Goal: Task Accomplishment & Management: Complete application form

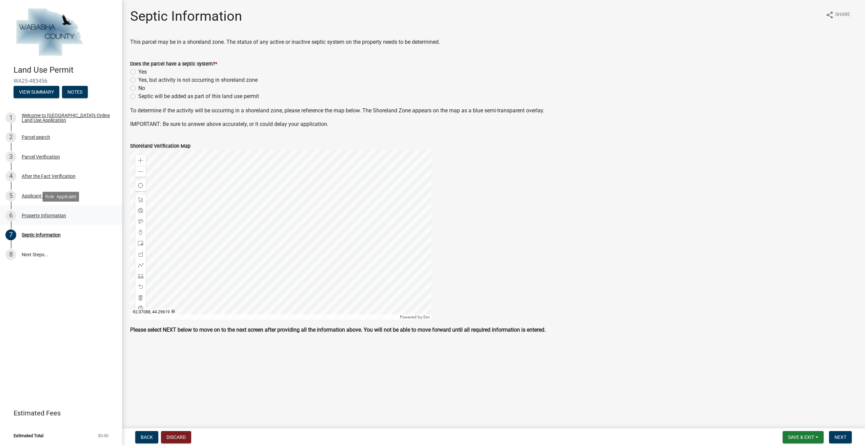
click at [36, 214] on div "Property Information" at bounding box center [44, 215] width 44 height 5
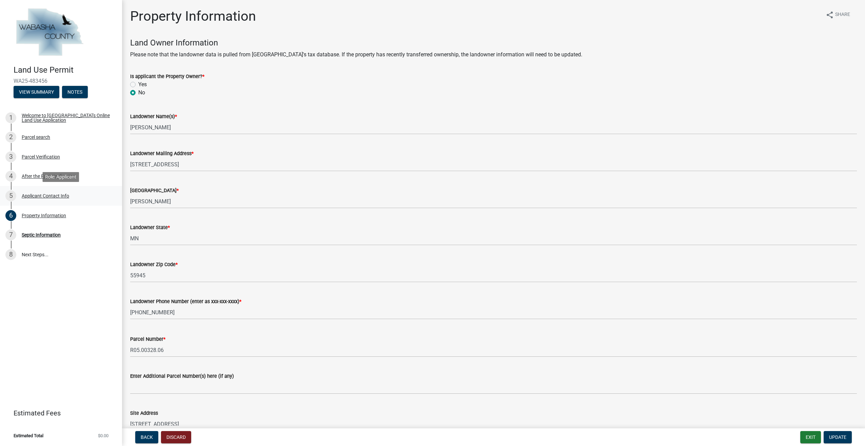
click at [34, 195] on div "Applicant Contact Info" at bounding box center [45, 195] width 47 height 5
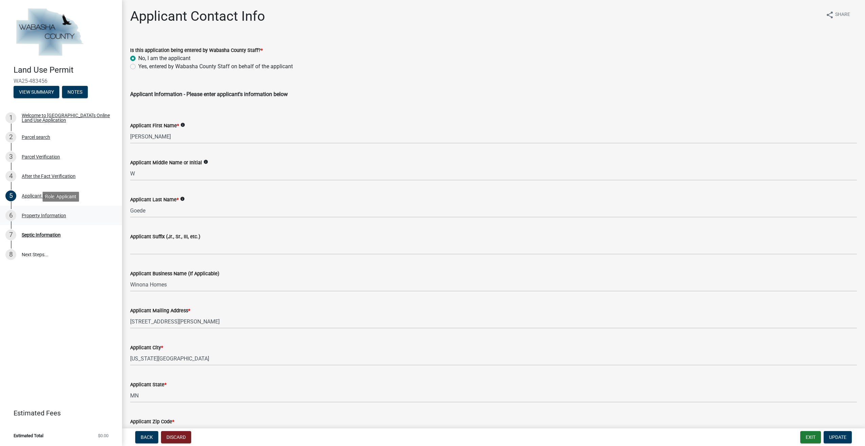
click at [37, 213] on div "Property Information" at bounding box center [44, 215] width 44 height 5
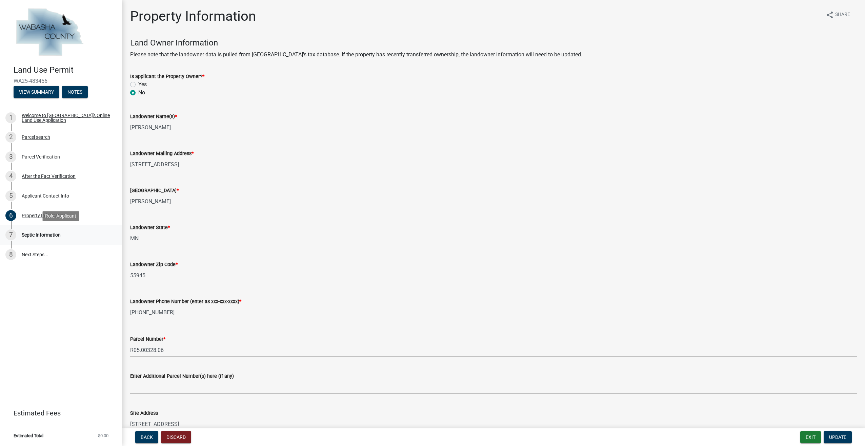
click at [43, 236] on div "Septic Information" at bounding box center [41, 234] width 39 height 5
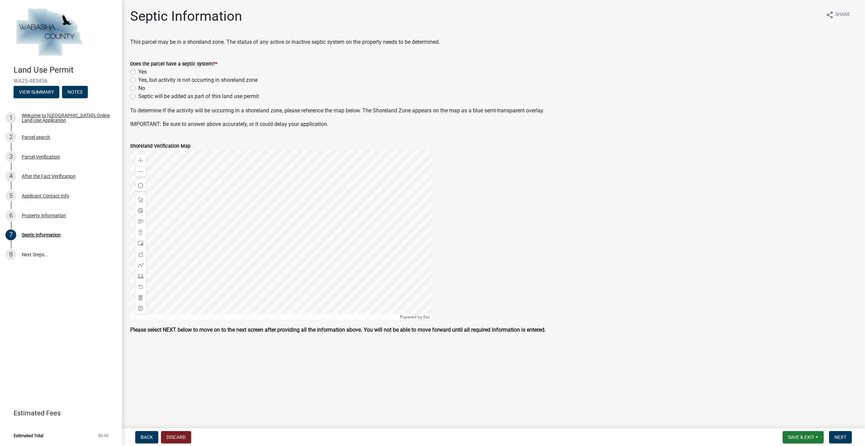
click at [138, 98] on label "Septic will be added as part of this land use permit" at bounding box center [198, 96] width 121 height 8
click at [138, 97] on input "Septic will be added as part of this land use permit" at bounding box center [140, 94] width 4 height 4
radio input "true"
click at [219, 393] on main "Septic Information share Share This parcel may be in a shoreland zone. The stat…" at bounding box center [493, 212] width 743 height 425
click at [841, 433] on button "Next" at bounding box center [840, 437] width 23 height 12
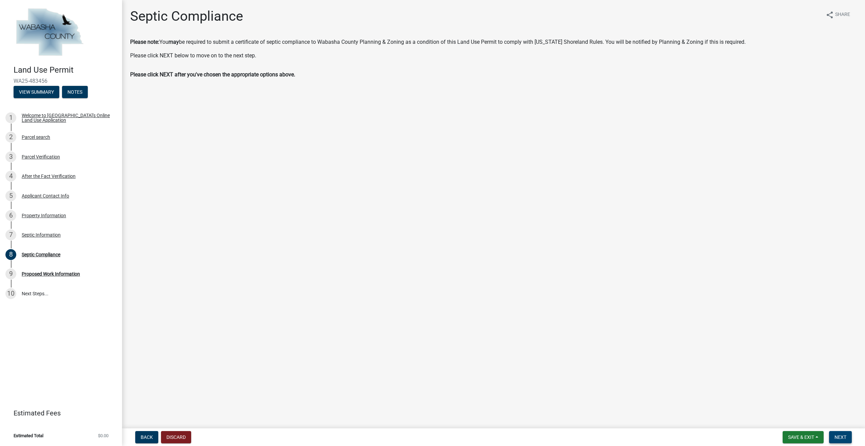
click at [838, 431] on button "Next" at bounding box center [840, 437] width 23 height 12
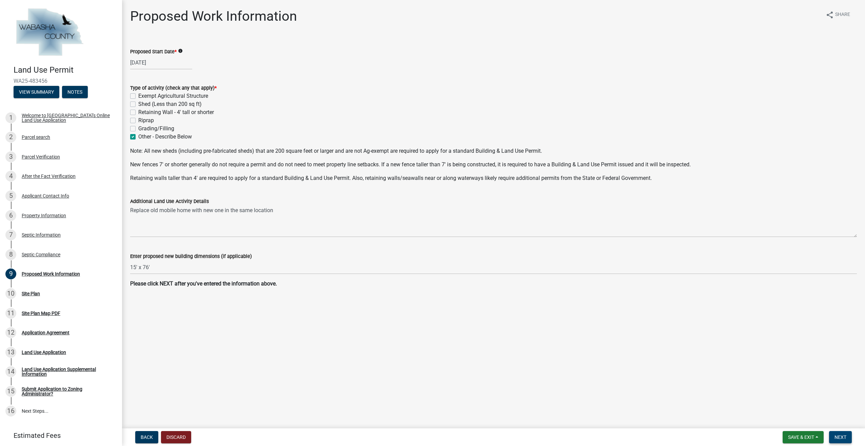
click at [843, 435] on span "Next" at bounding box center [841, 436] width 12 height 5
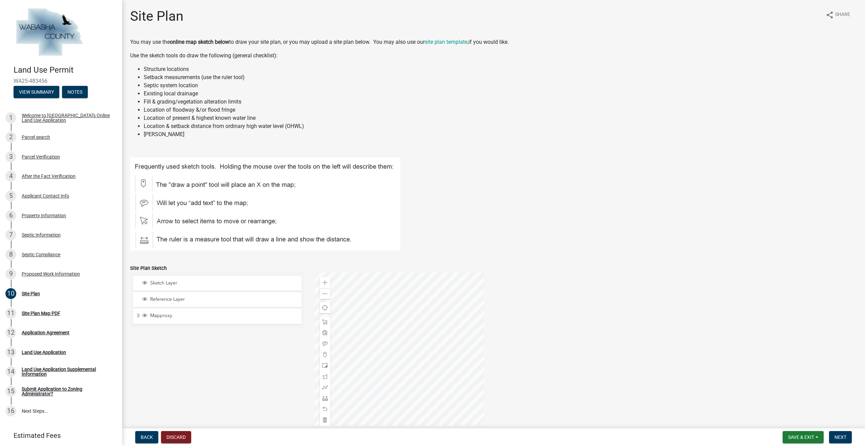
click at [484, 349] on div at bounding box center [400, 357] width 170 height 170
click at [404, 348] on div at bounding box center [400, 357] width 170 height 170
click at [415, 346] on div at bounding box center [400, 357] width 170 height 170
click at [375, 336] on div at bounding box center [400, 357] width 170 height 170
click at [382, 333] on div at bounding box center [400, 357] width 170 height 170
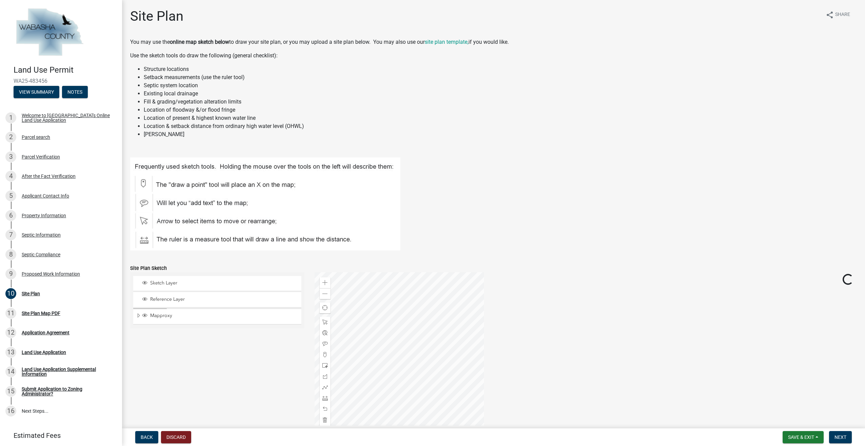
click at [315, 336] on div at bounding box center [400, 357] width 170 height 170
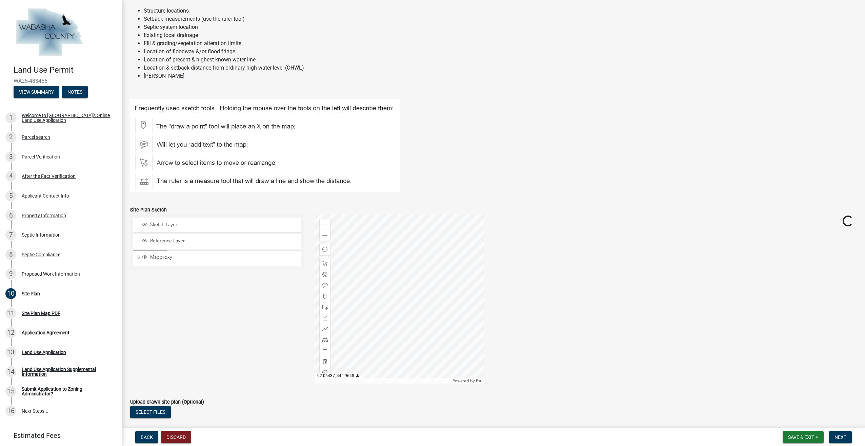
scroll to position [68, 0]
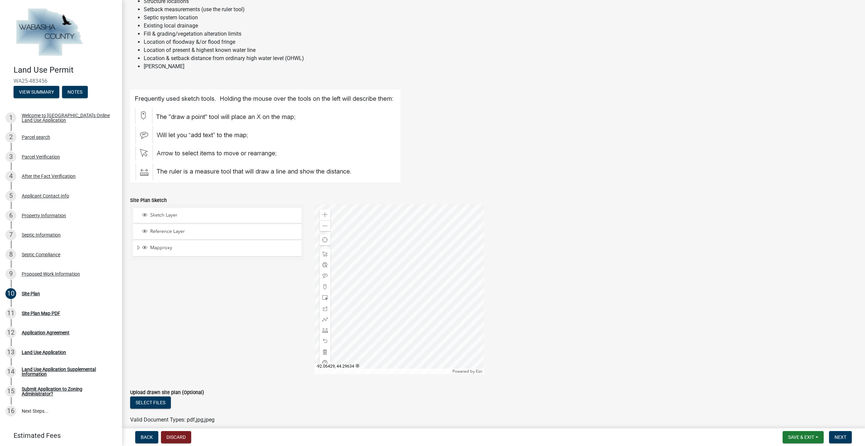
click at [318, 374] on div at bounding box center [400, 289] width 170 height 170
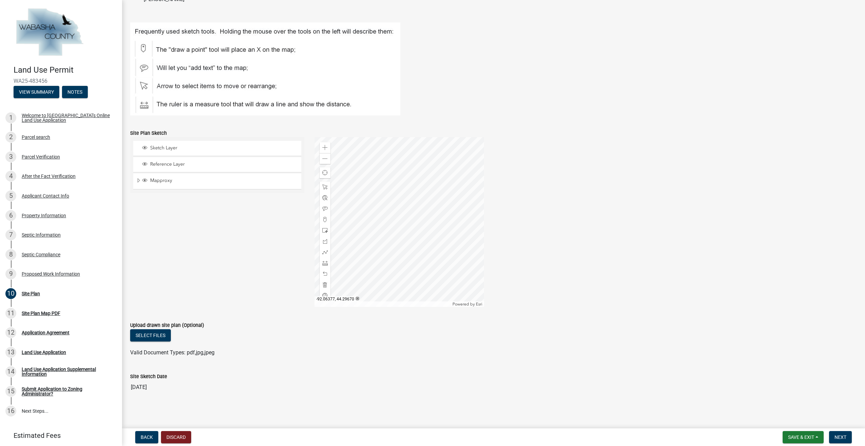
click at [380, 307] on div at bounding box center [400, 222] width 170 height 170
click at [357, 198] on div at bounding box center [400, 222] width 170 height 170
click at [324, 160] on span at bounding box center [324, 158] width 5 height 5
click at [389, 245] on div at bounding box center [400, 222] width 170 height 170
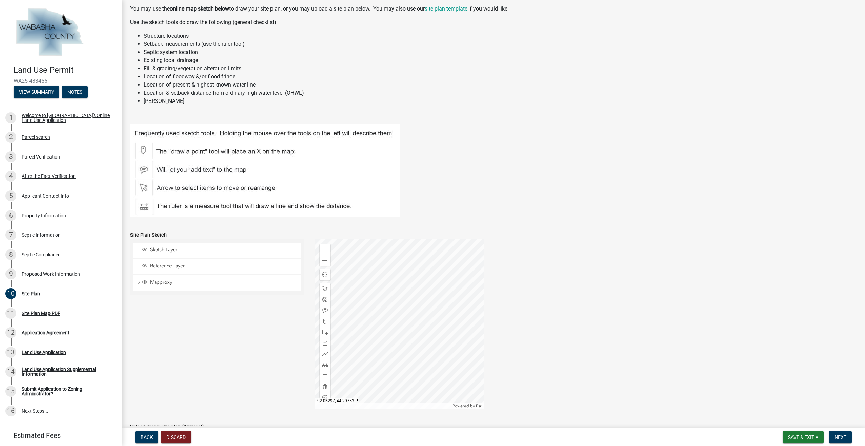
scroll to position [67, 0]
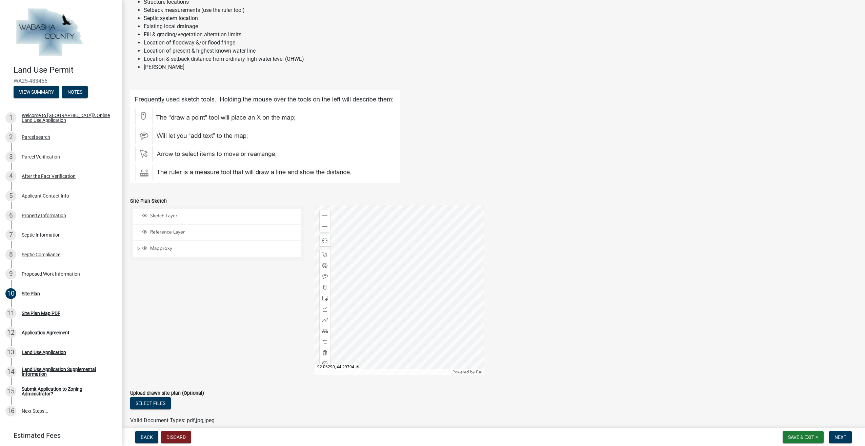
click at [411, 282] on div at bounding box center [400, 290] width 170 height 170
click at [406, 302] on div at bounding box center [400, 290] width 170 height 170
click at [328, 328] on div at bounding box center [325, 330] width 11 height 11
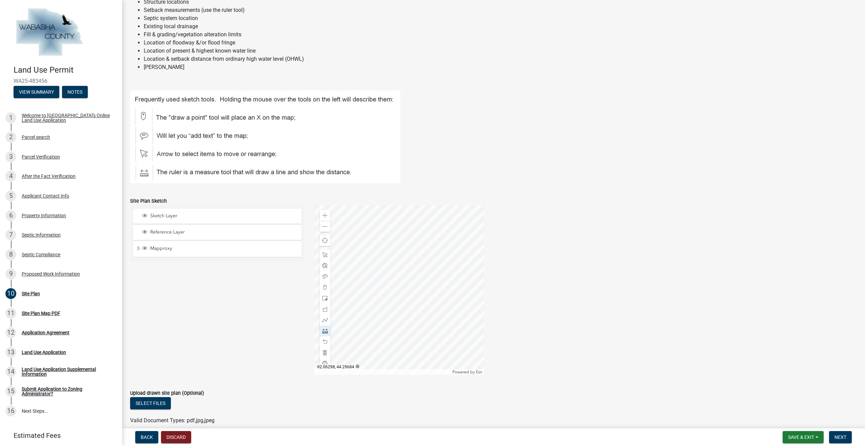
click at [404, 309] on div at bounding box center [400, 290] width 170 height 170
click at [381, 292] on div at bounding box center [400, 290] width 170 height 170
click at [386, 286] on div at bounding box center [400, 290] width 170 height 170
click at [409, 303] on div at bounding box center [400, 290] width 170 height 170
click at [402, 311] on div at bounding box center [400, 290] width 170 height 170
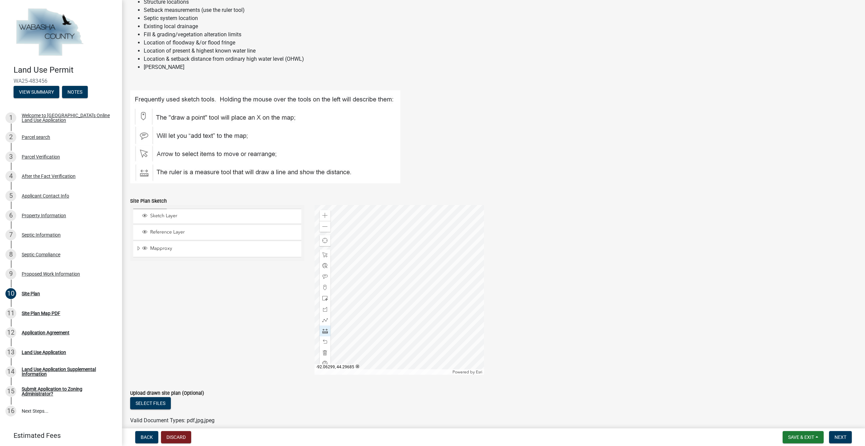
click at [403, 309] on div at bounding box center [400, 290] width 170 height 170
click at [407, 308] on div at bounding box center [400, 290] width 170 height 170
click at [433, 326] on div at bounding box center [400, 290] width 170 height 170
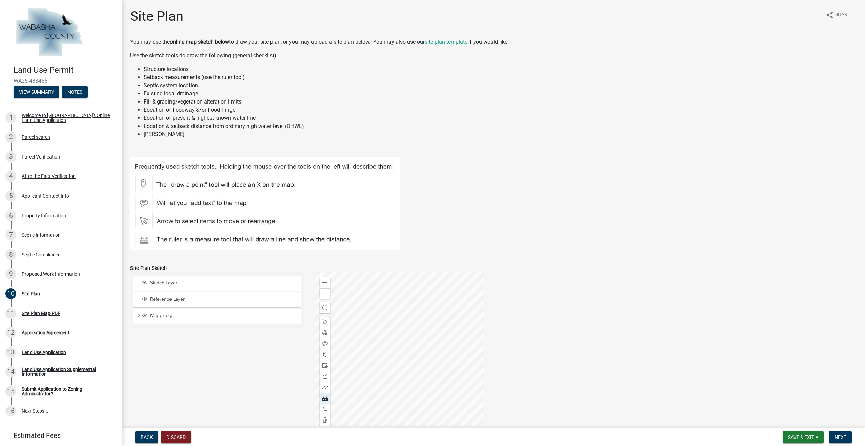
scroll to position [102, 0]
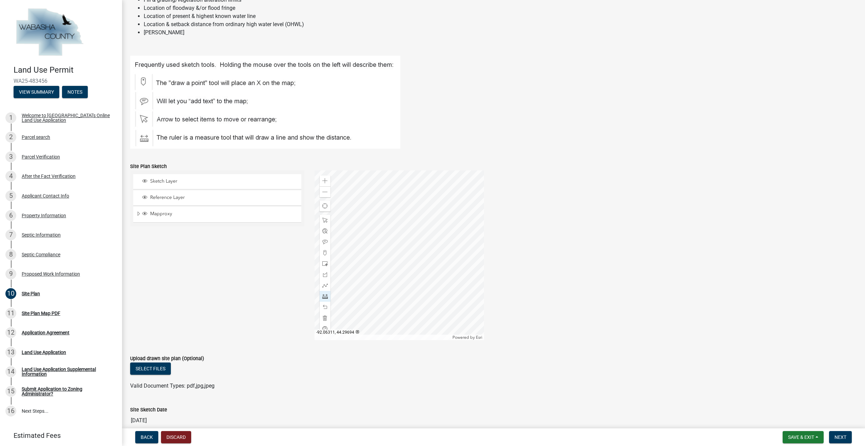
click at [391, 261] on div at bounding box center [400, 255] width 170 height 170
click at [372, 284] on div at bounding box center [400, 255] width 170 height 170
click at [325, 319] on span at bounding box center [324, 317] width 5 height 5
click at [393, 255] on div at bounding box center [400, 255] width 170 height 170
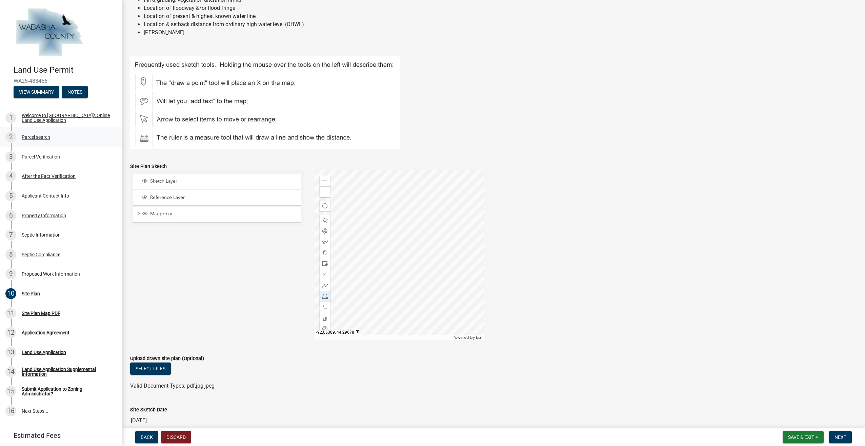
click at [43, 135] on div "Parcel search" at bounding box center [36, 137] width 28 height 5
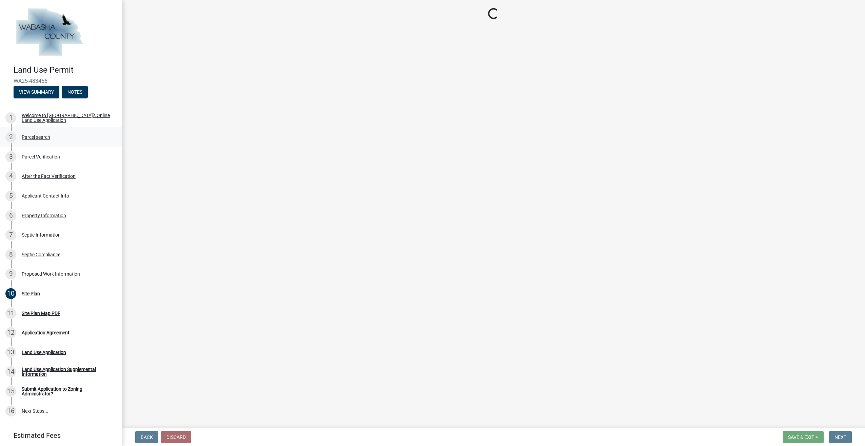
scroll to position [0, 0]
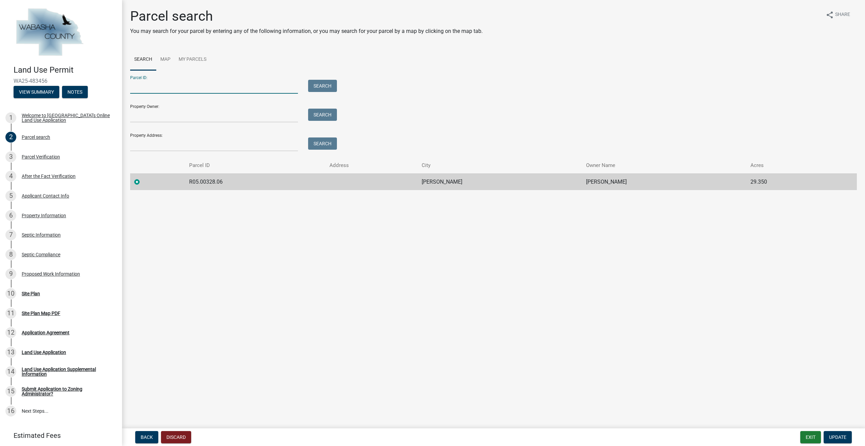
click at [174, 81] on input "Parcel ID:" at bounding box center [214, 87] width 168 height 14
type input "R05.00328.00"
click at [313, 85] on button "Search" at bounding box center [322, 86] width 29 height 12
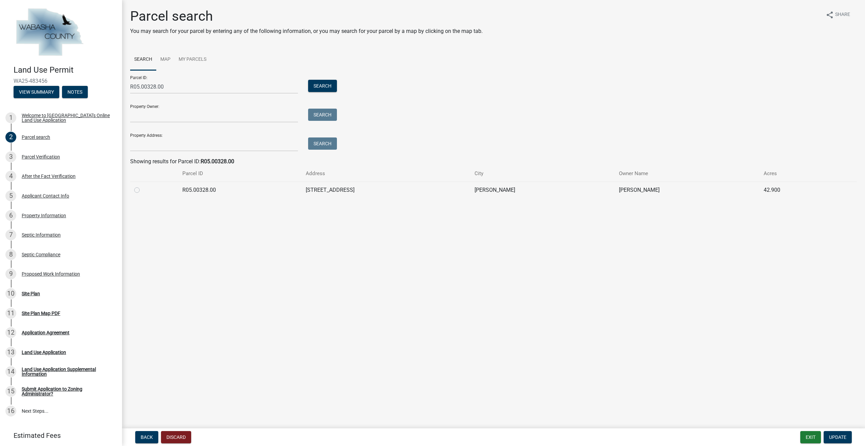
click at [142, 186] on label at bounding box center [142, 186] width 0 height 0
click at [142, 190] on input "radio" at bounding box center [144, 188] width 4 height 4
radio input "true"
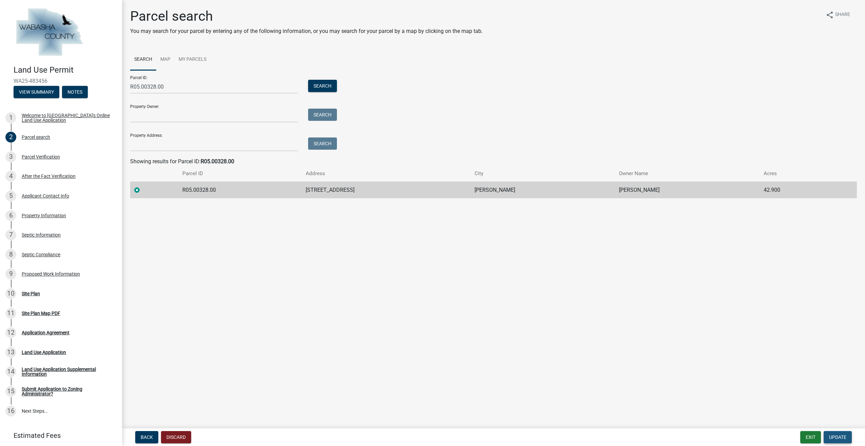
click at [837, 435] on span "Update" at bounding box center [837, 436] width 17 height 5
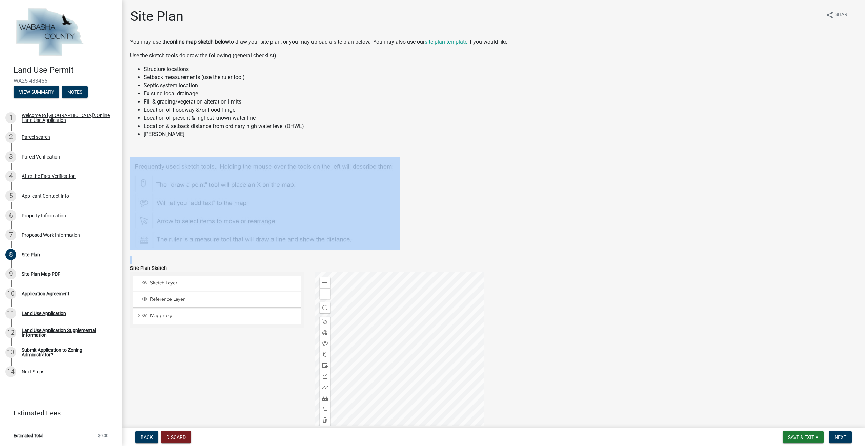
drag, startPoint x: 562, startPoint y: 262, endPoint x: 555, endPoint y: 198, distance: 65.1
click at [555, 198] on wm-data-entity-input-list "You may use the online map sketch below to draw your site plan, or you may uplo…" at bounding box center [493, 286] width 727 height 496
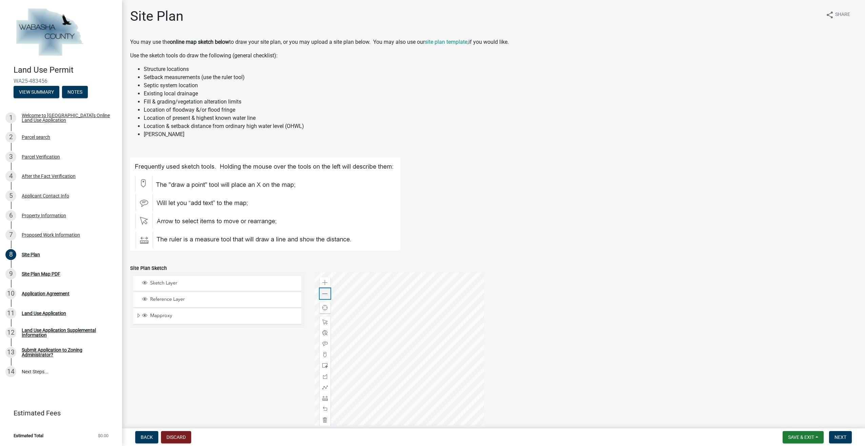
click at [321, 290] on div "Zoom out" at bounding box center [325, 293] width 11 height 11
click at [323, 286] on div "Zoom in" at bounding box center [325, 282] width 11 height 11
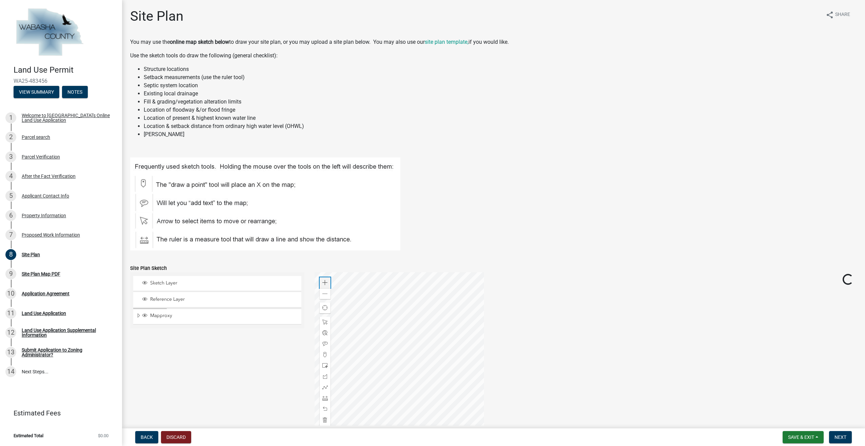
click at [323, 286] on div "Zoom in" at bounding box center [325, 282] width 11 height 11
click at [325, 283] on span at bounding box center [324, 282] width 5 height 5
click at [315, 328] on div at bounding box center [400, 357] width 170 height 170
click at [408, 380] on div at bounding box center [400, 357] width 170 height 170
click at [420, 351] on div at bounding box center [400, 357] width 170 height 170
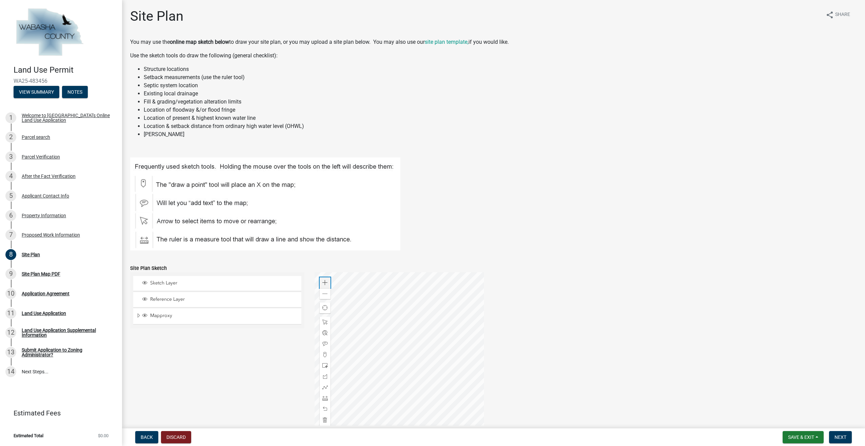
click at [322, 278] on div "Zoom in" at bounding box center [325, 282] width 11 height 11
click at [345, 326] on div at bounding box center [400, 357] width 170 height 170
click at [163, 284] on span "Sketch Layer" at bounding box center [224, 283] width 151 height 6
click at [194, 256] on form "Site Plan Sketch Sketch Layer Reference Layer Mapproxy Parcels Address Points C…" at bounding box center [493, 349] width 727 height 186
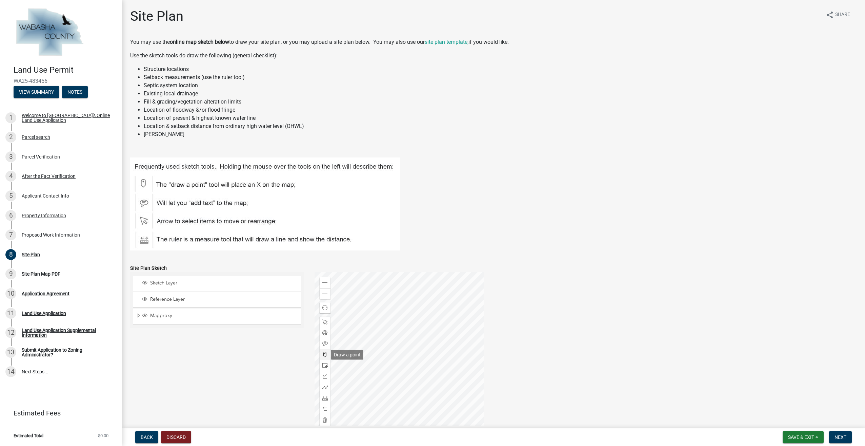
click at [323, 355] on span at bounding box center [324, 354] width 5 height 5
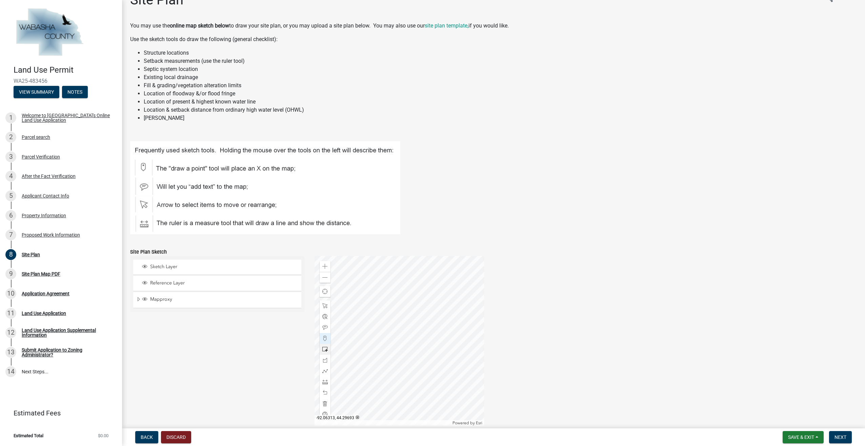
click at [377, 307] on div at bounding box center [400, 341] width 170 height 170
click at [324, 383] on span at bounding box center [324, 381] width 5 height 5
click at [363, 301] on div at bounding box center [400, 341] width 170 height 170
click at [363, 300] on div at bounding box center [400, 341] width 170 height 170
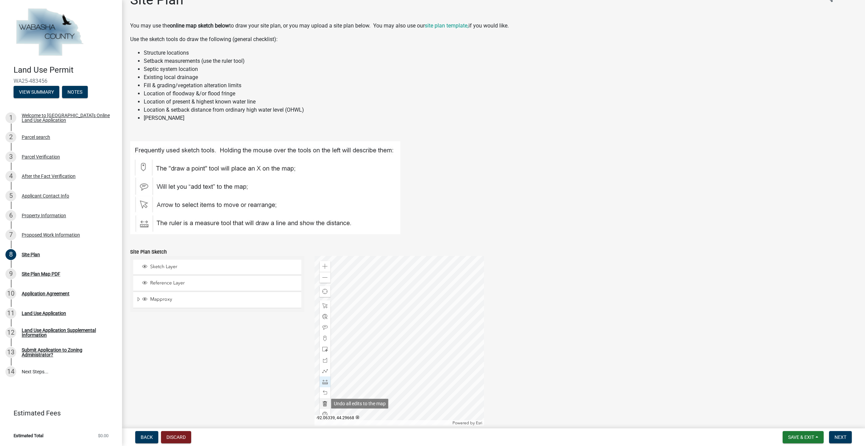
click at [324, 399] on div at bounding box center [325, 403] width 11 height 11
click at [324, 380] on span at bounding box center [324, 381] width 5 height 5
click at [354, 292] on div at bounding box center [400, 341] width 170 height 170
click at [398, 324] on div at bounding box center [400, 341] width 170 height 170
click at [405, 316] on div at bounding box center [400, 341] width 170 height 170
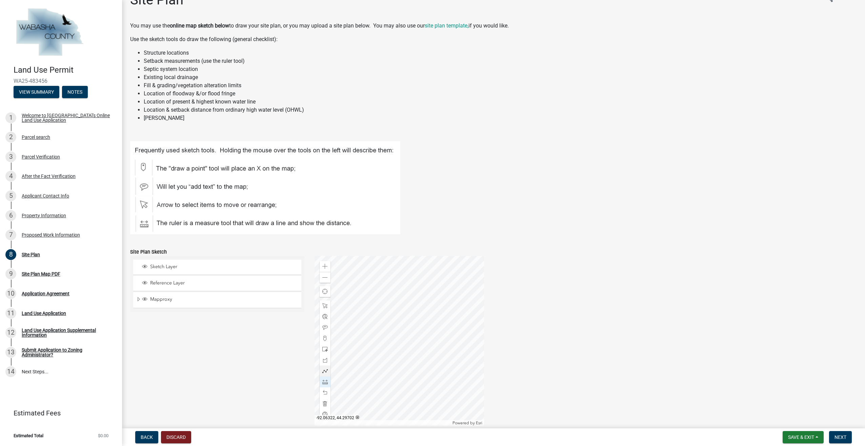
click at [361, 285] on div at bounding box center [400, 341] width 170 height 170
click at [354, 292] on div at bounding box center [400, 341] width 170 height 170
click at [325, 372] on span at bounding box center [324, 370] width 5 height 5
click at [353, 291] on div at bounding box center [400, 341] width 170 height 170
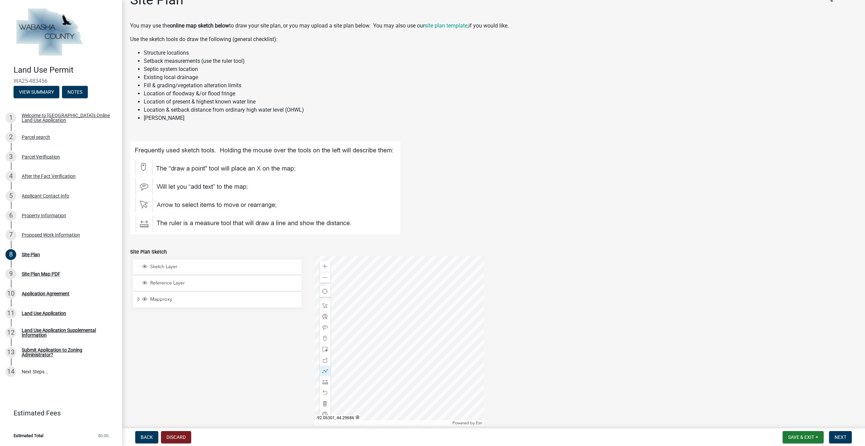
click at [398, 325] on div at bounding box center [400, 341] width 170 height 170
click at [407, 316] on div at bounding box center [400, 341] width 170 height 170
click at [361, 283] on div at bounding box center [400, 341] width 170 height 170
click at [352, 292] on div at bounding box center [400, 341] width 170 height 170
click at [354, 292] on div at bounding box center [400, 341] width 170 height 170
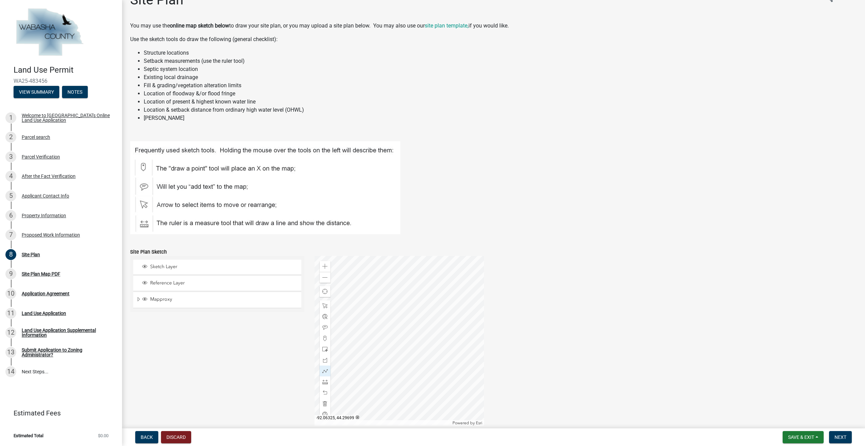
click at [354, 292] on div at bounding box center [400, 341] width 170 height 170
click at [326, 384] on div at bounding box center [325, 381] width 11 height 11
click at [400, 324] on div at bounding box center [400, 341] width 170 height 170
click at [463, 369] on div at bounding box center [400, 341] width 170 height 170
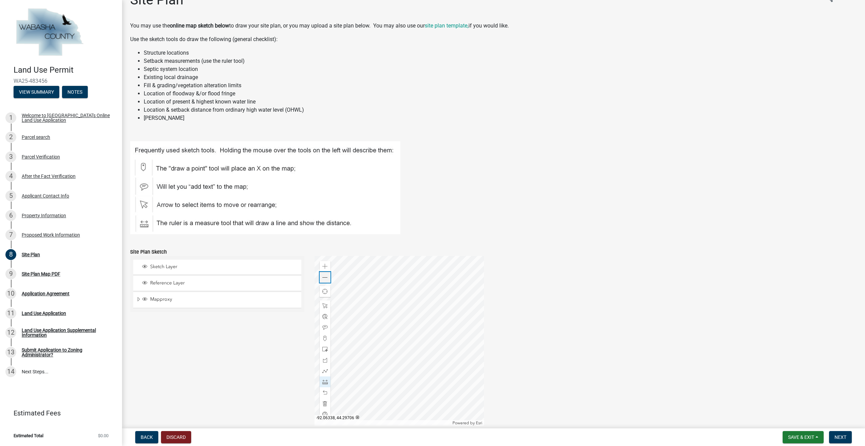
click at [326, 279] on span at bounding box center [324, 277] width 5 height 5
click at [388, 327] on div at bounding box center [400, 341] width 170 height 170
click at [333, 288] on div at bounding box center [400, 341] width 170 height 170
click at [334, 288] on div at bounding box center [400, 341] width 170 height 170
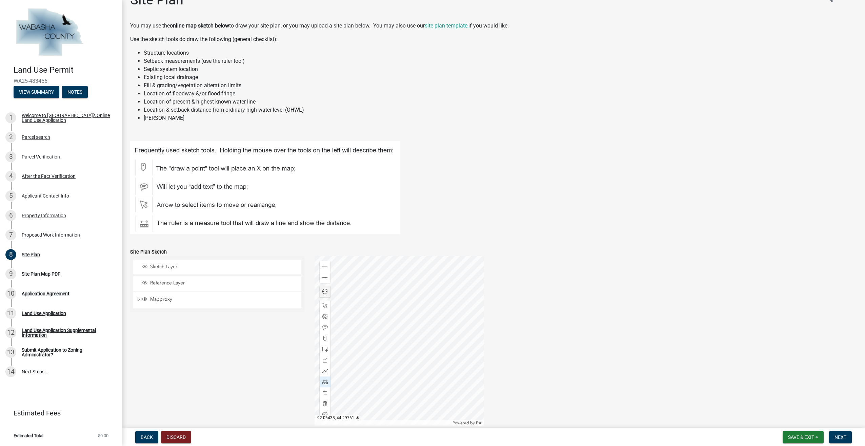
click at [334, 288] on div at bounding box center [400, 341] width 170 height 170
click at [392, 326] on div at bounding box center [400, 341] width 170 height 170
click at [422, 287] on div at bounding box center [400, 341] width 170 height 170
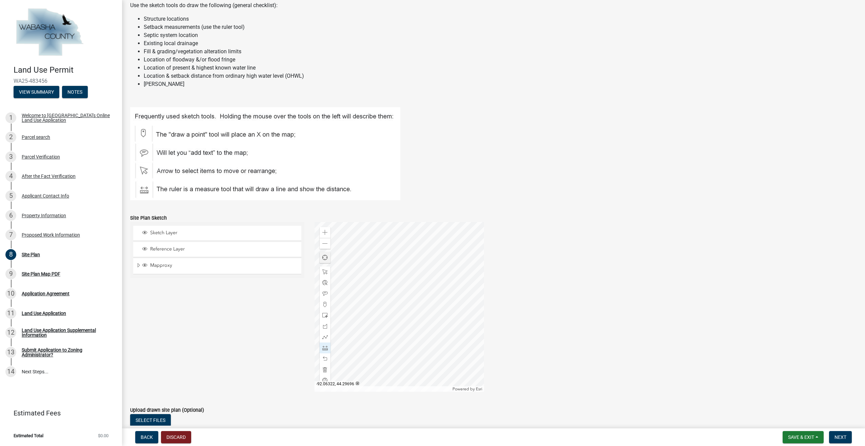
click at [389, 296] on div at bounding box center [400, 307] width 170 height 170
click at [329, 359] on div at bounding box center [325, 358] width 11 height 11
click at [329, 359] on div "Zoom in Zoom out Find my location Powered by [PERSON_NAME]" at bounding box center [400, 307] width 170 height 170
click at [388, 297] on div at bounding box center [400, 307] width 170 height 170
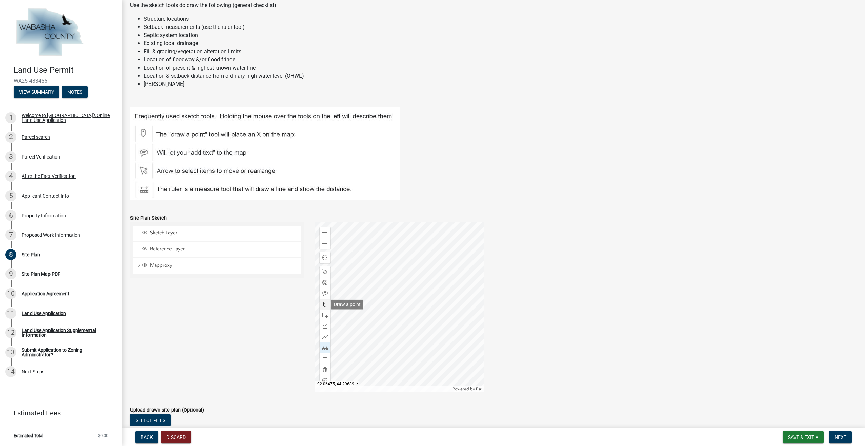
click at [323, 303] on span at bounding box center [324, 303] width 5 height 5
click at [391, 296] on div at bounding box center [400, 307] width 170 height 170
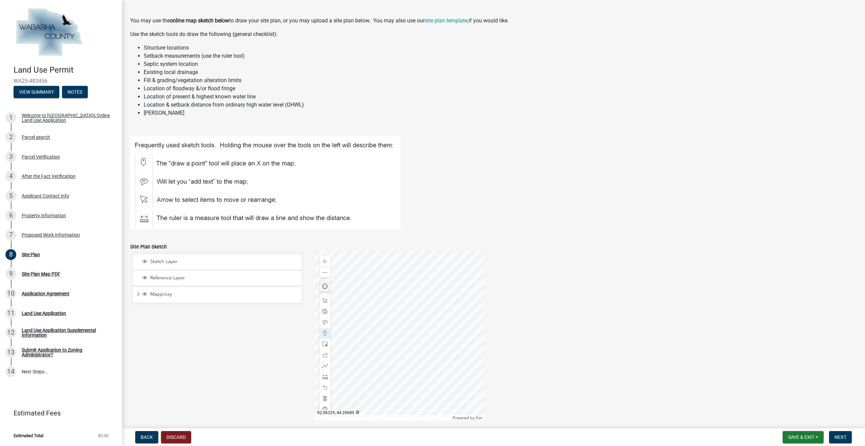
scroll to position [0, 0]
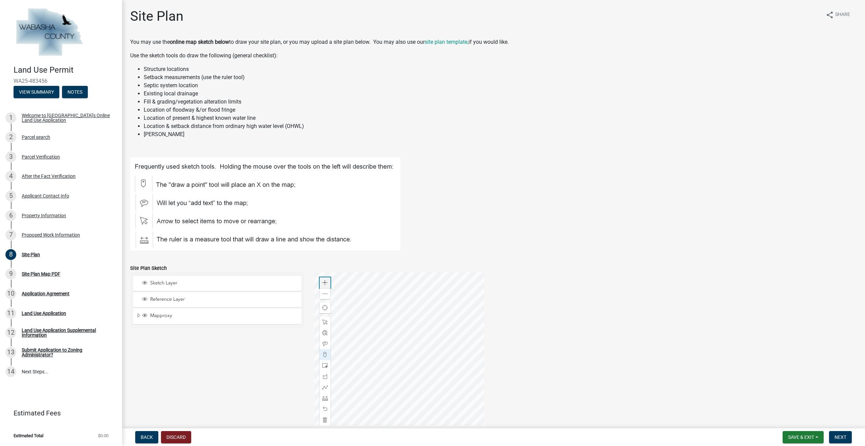
click at [326, 280] on div "Zoom in" at bounding box center [325, 282] width 11 height 11
click at [326, 281] on span at bounding box center [324, 282] width 5 height 5
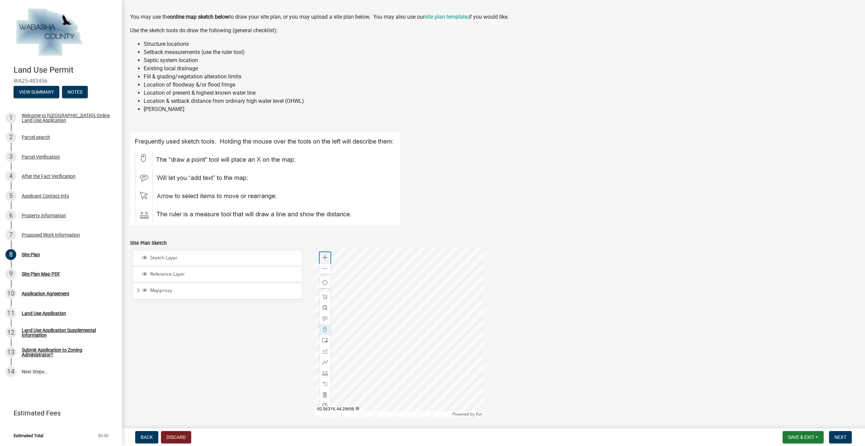
scroll to position [34, 0]
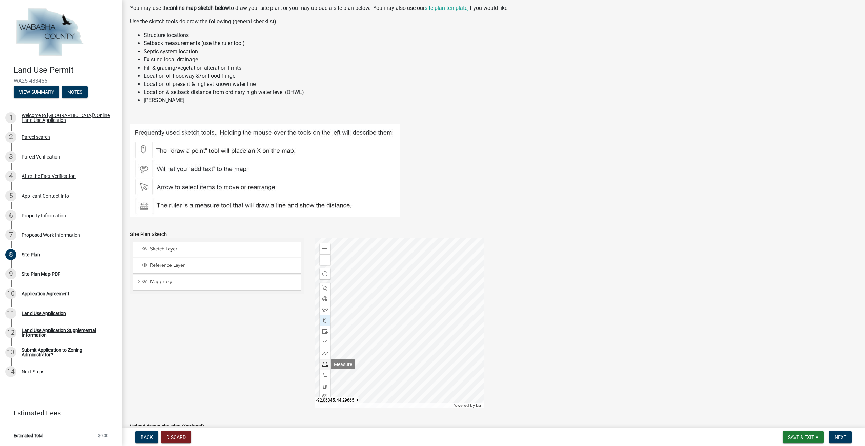
click at [324, 363] on span at bounding box center [324, 363] width 5 height 5
click at [322, 308] on span at bounding box center [324, 309] width 5 height 5
click at [379, 281] on div at bounding box center [400, 323] width 170 height 170
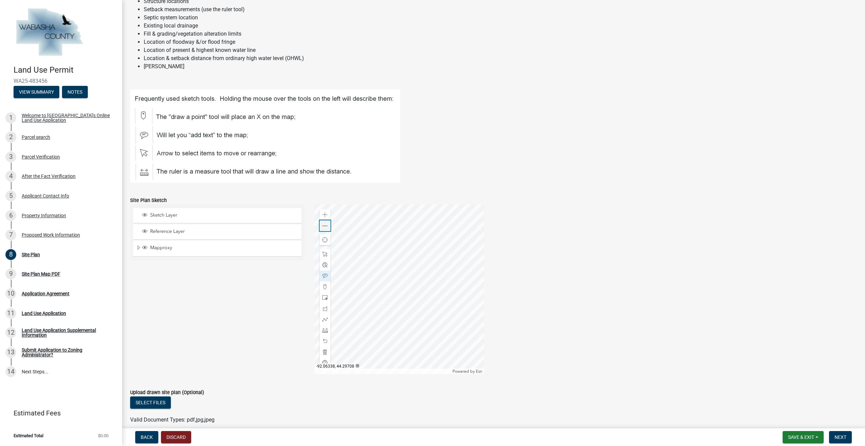
click at [325, 222] on div "Zoom out" at bounding box center [325, 225] width 11 height 11
click at [841, 437] on span "Next" at bounding box center [841, 436] width 12 height 5
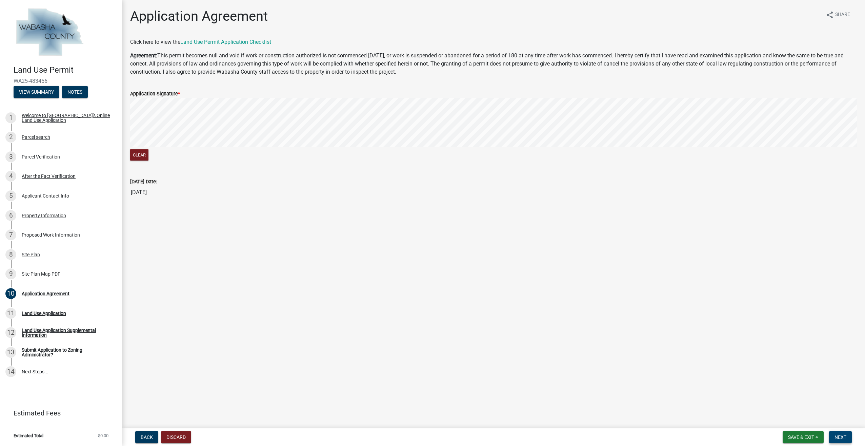
click at [844, 433] on button "Next" at bounding box center [840, 437] width 23 height 12
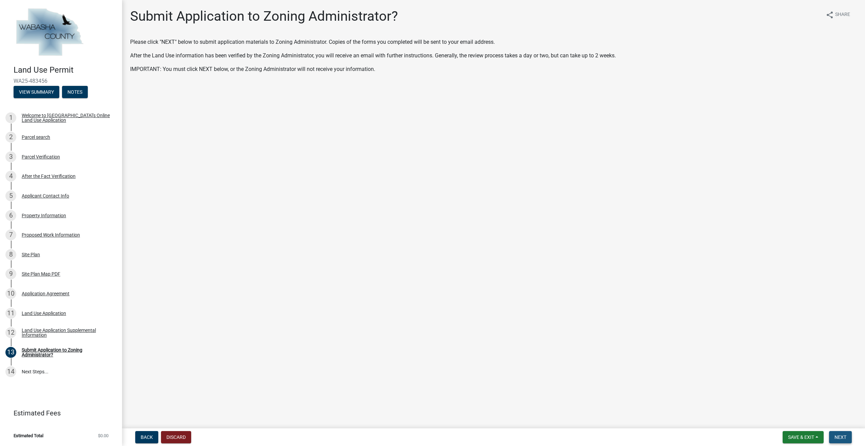
click at [845, 436] on span "Next" at bounding box center [841, 436] width 12 height 5
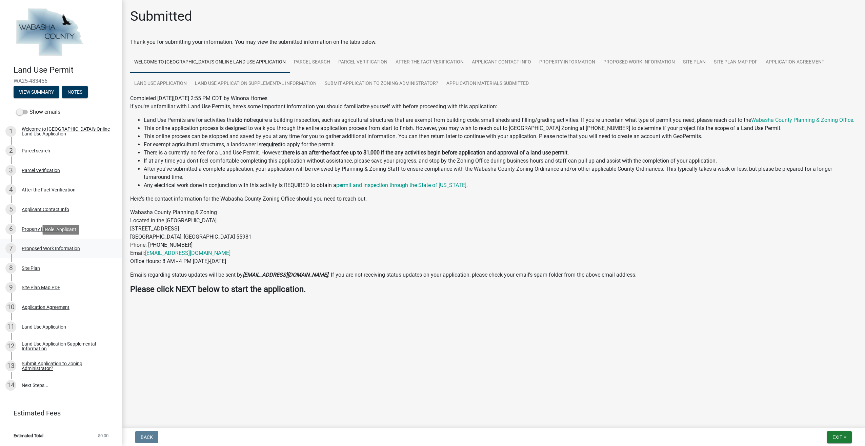
click at [51, 249] on div "Proposed Work Information" at bounding box center [51, 248] width 58 height 5
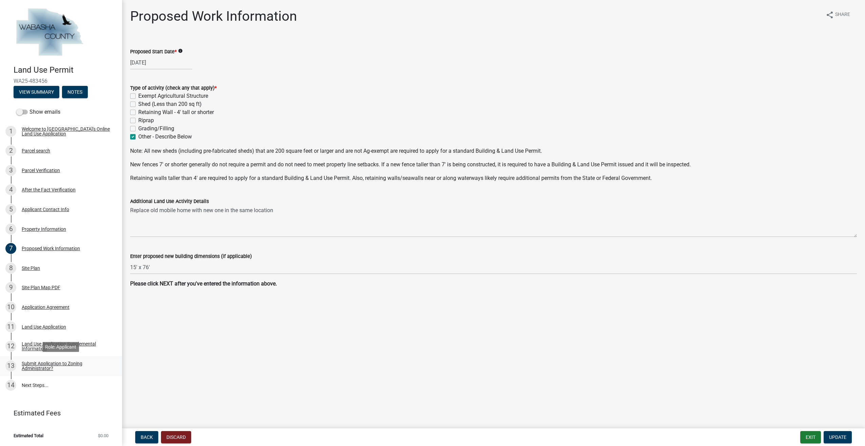
click at [39, 364] on div "Submit Application to Zoning Administrator?" at bounding box center [67, 365] width 90 height 9
